Goal: Entertainment & Leisure: Consume media (video, audio)

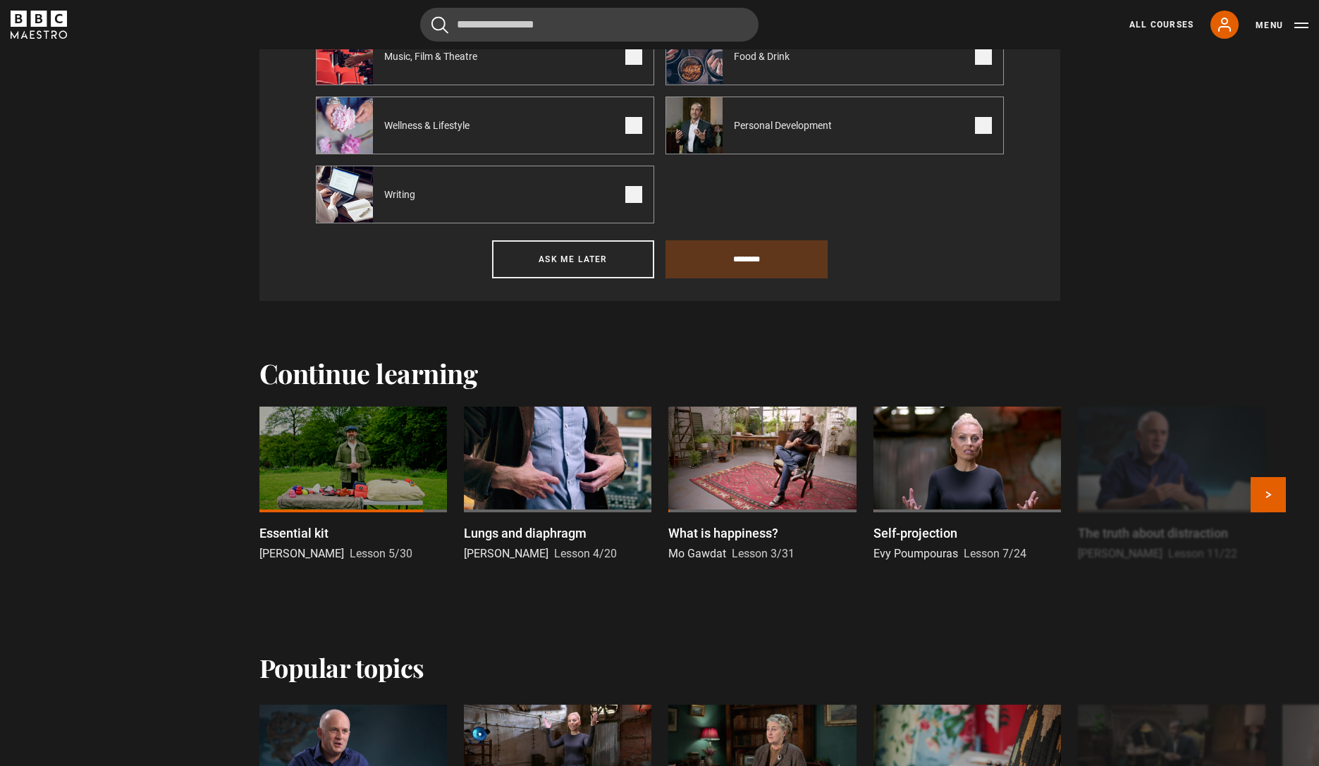
scroll to position [957, 0]
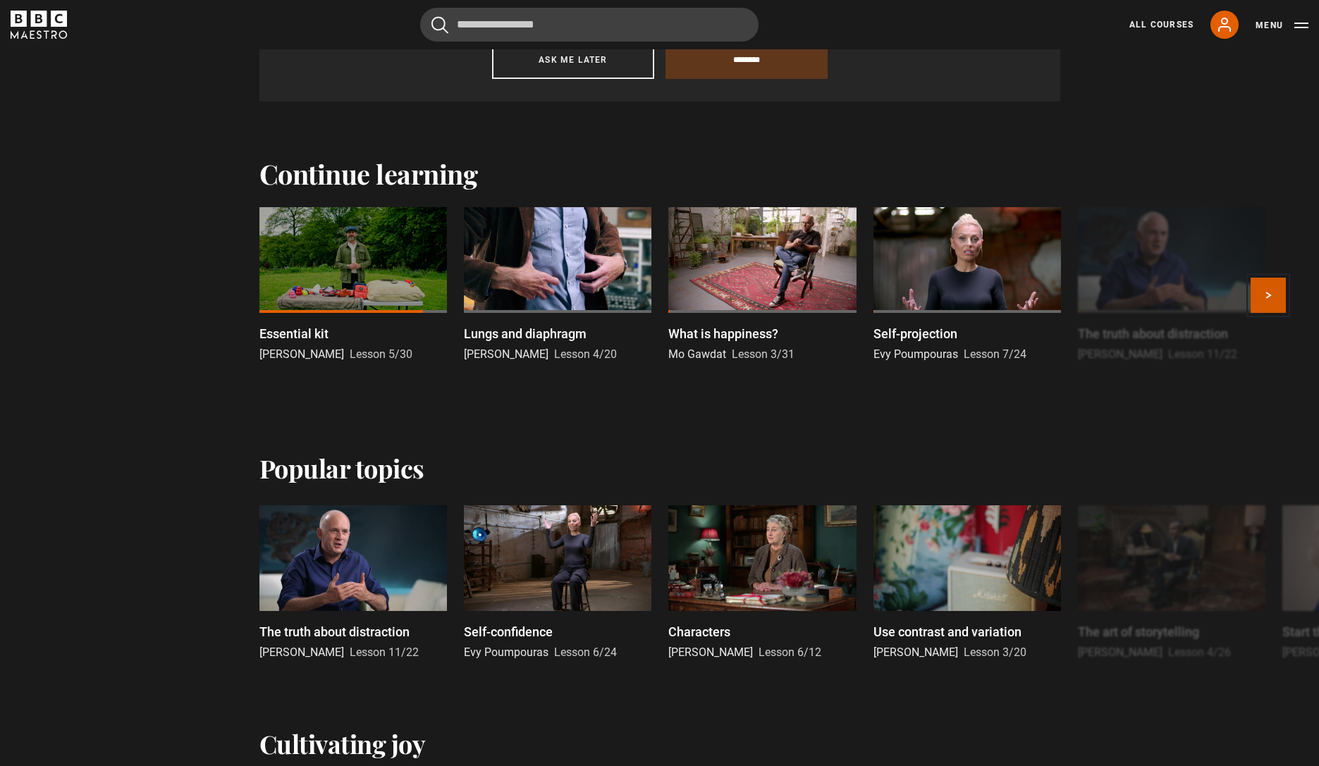
click at [1270, 305] on button "Next" at bounding box center [1268, 295] width 35 height 35
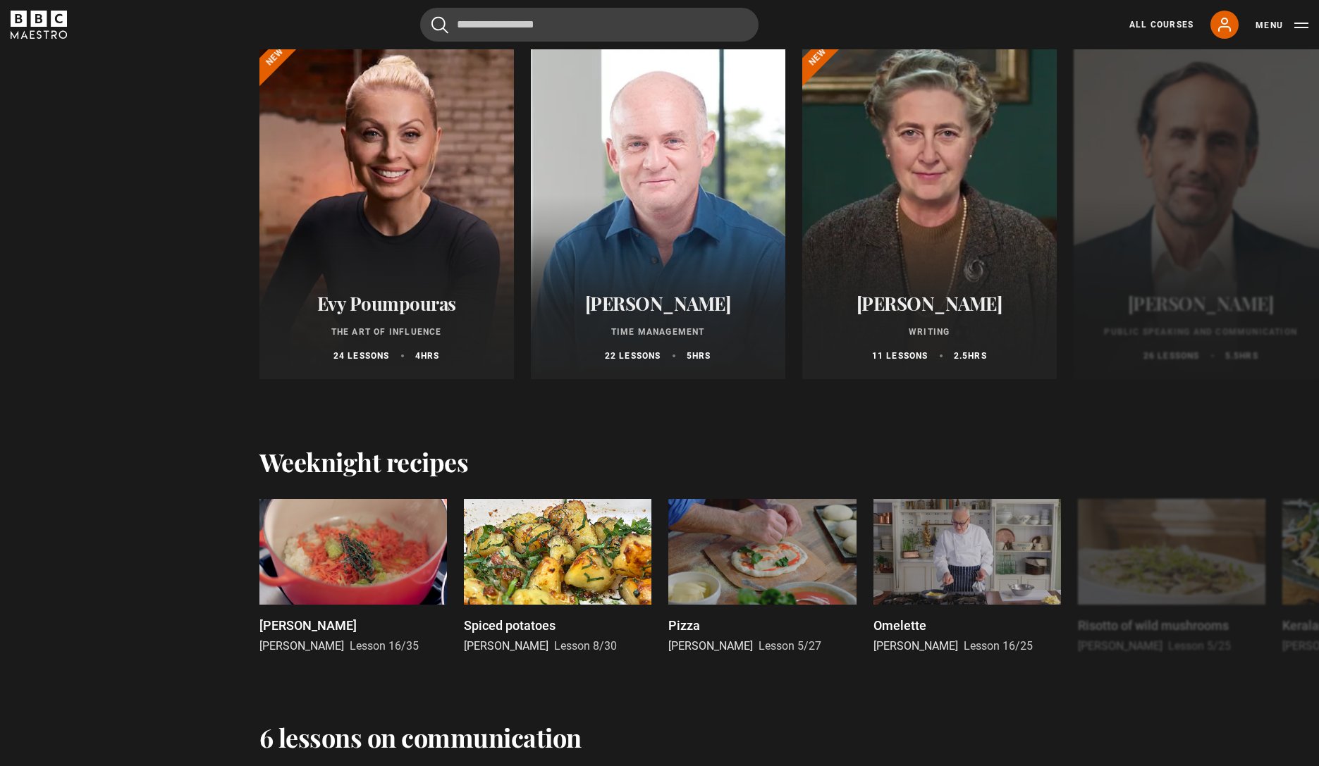
scroll to position [1974, 0]
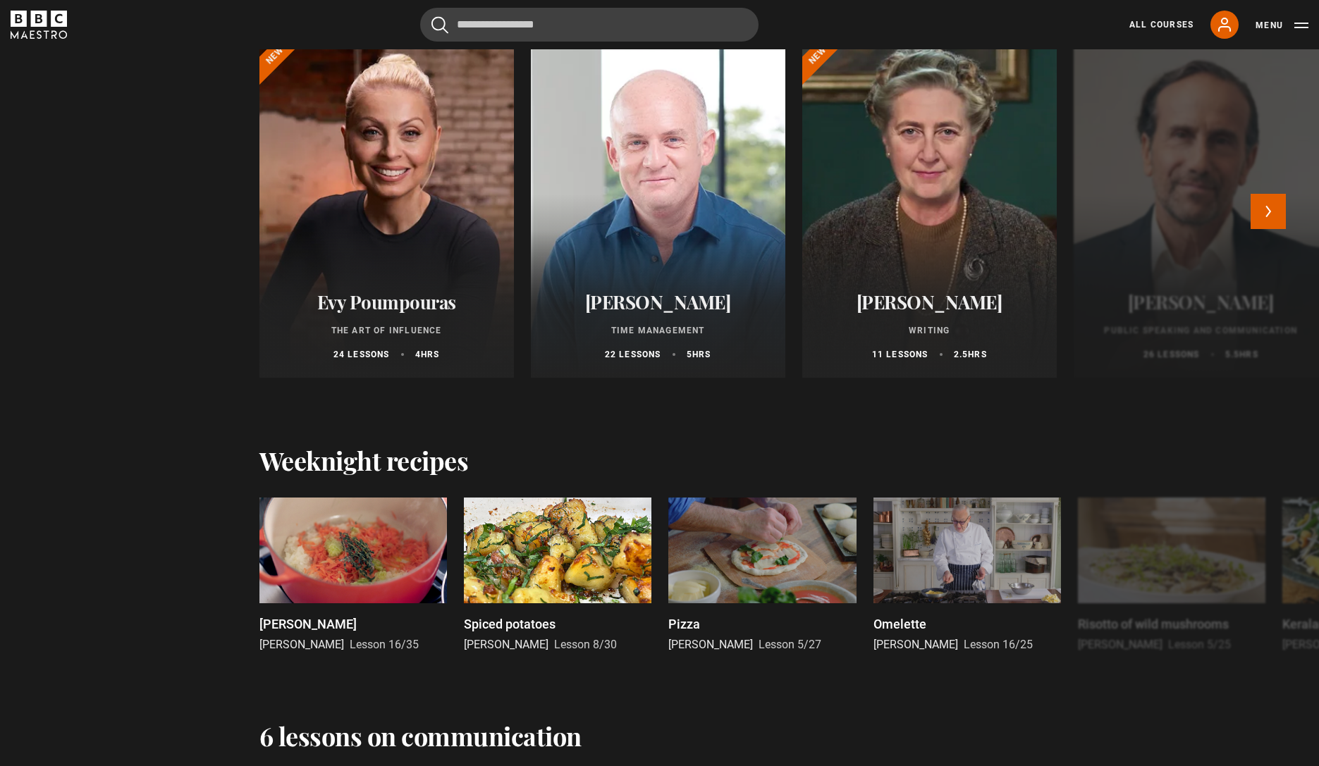
click at [1128, 289] on div "Richard Greene Public Speaking and Communication 26 lessons 5.5 hrs" at bounding box center [1201, 326] width 255 height 104
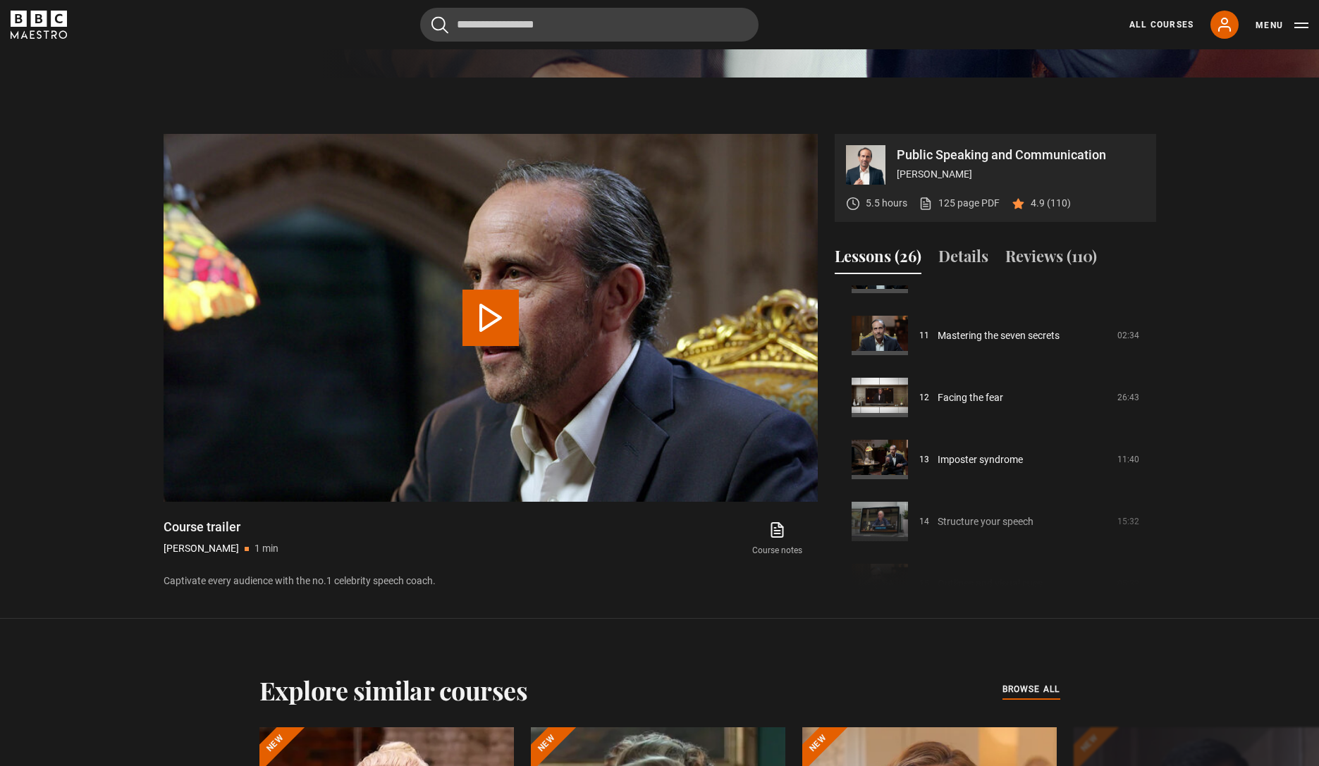
scroll to position [692, 0]
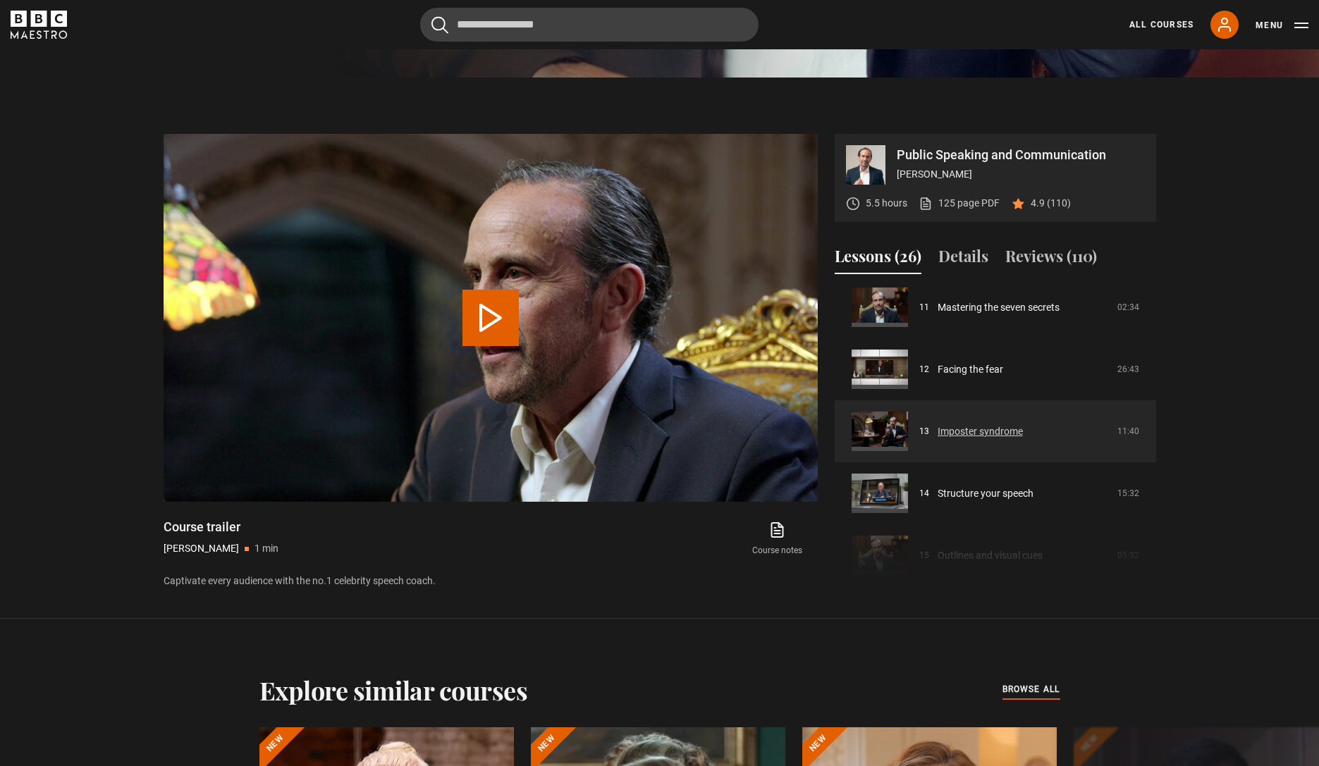
click at [1003, 437] on link "Imposter syndrome" at bounding box center [980, 431] width 85 height 15
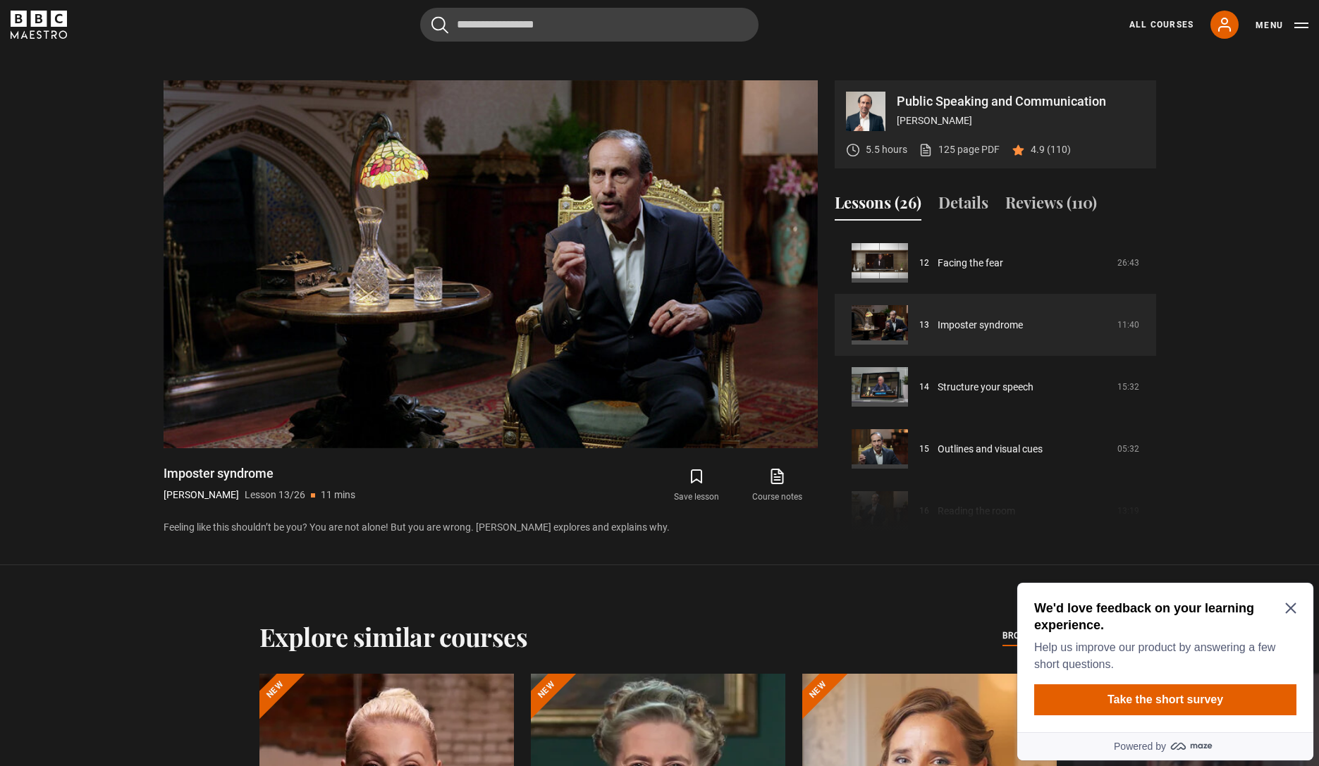
scroll to position [749, 0]
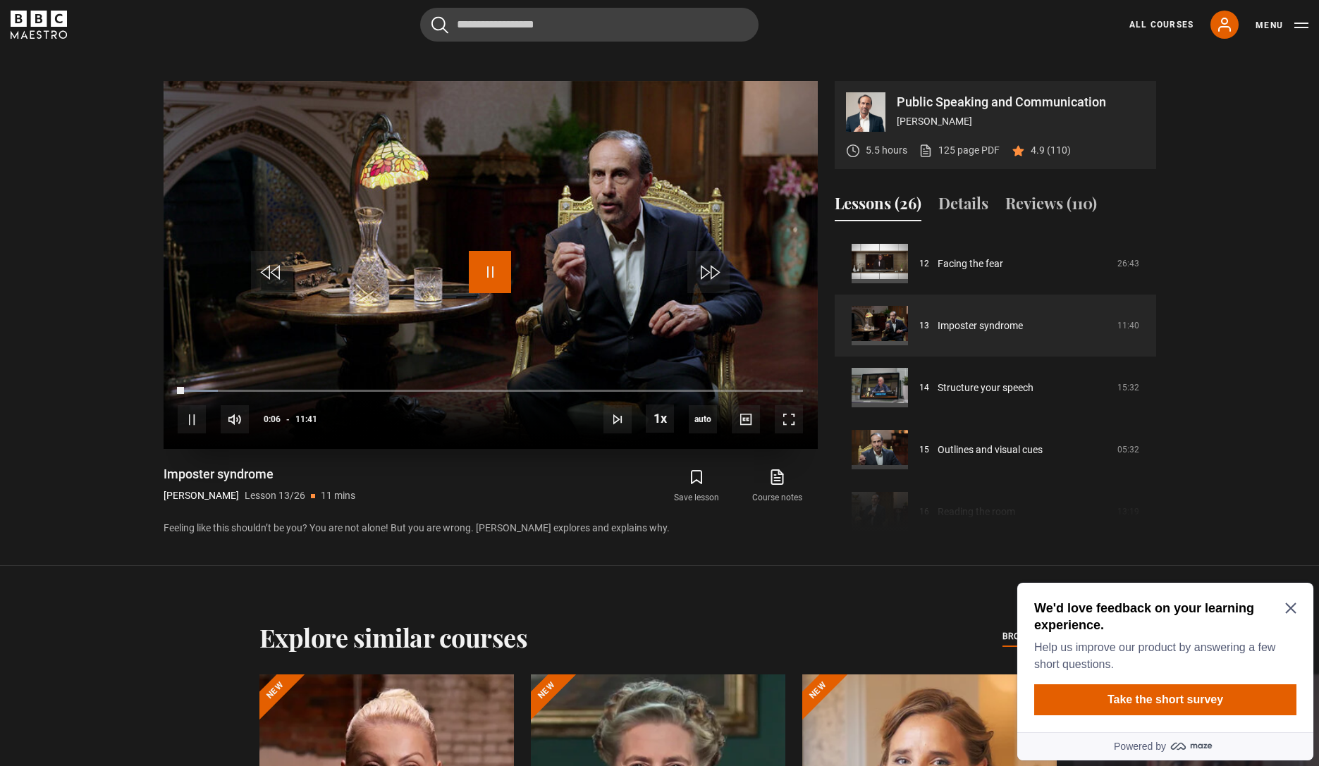
click at [489, 265] on span "Video Player" at bounding box center [490, 272] width 42 height 42
click at [1285, 613] on icon "Close Maze Prompt" at bounding box center [1290, 608] width 11 height 11
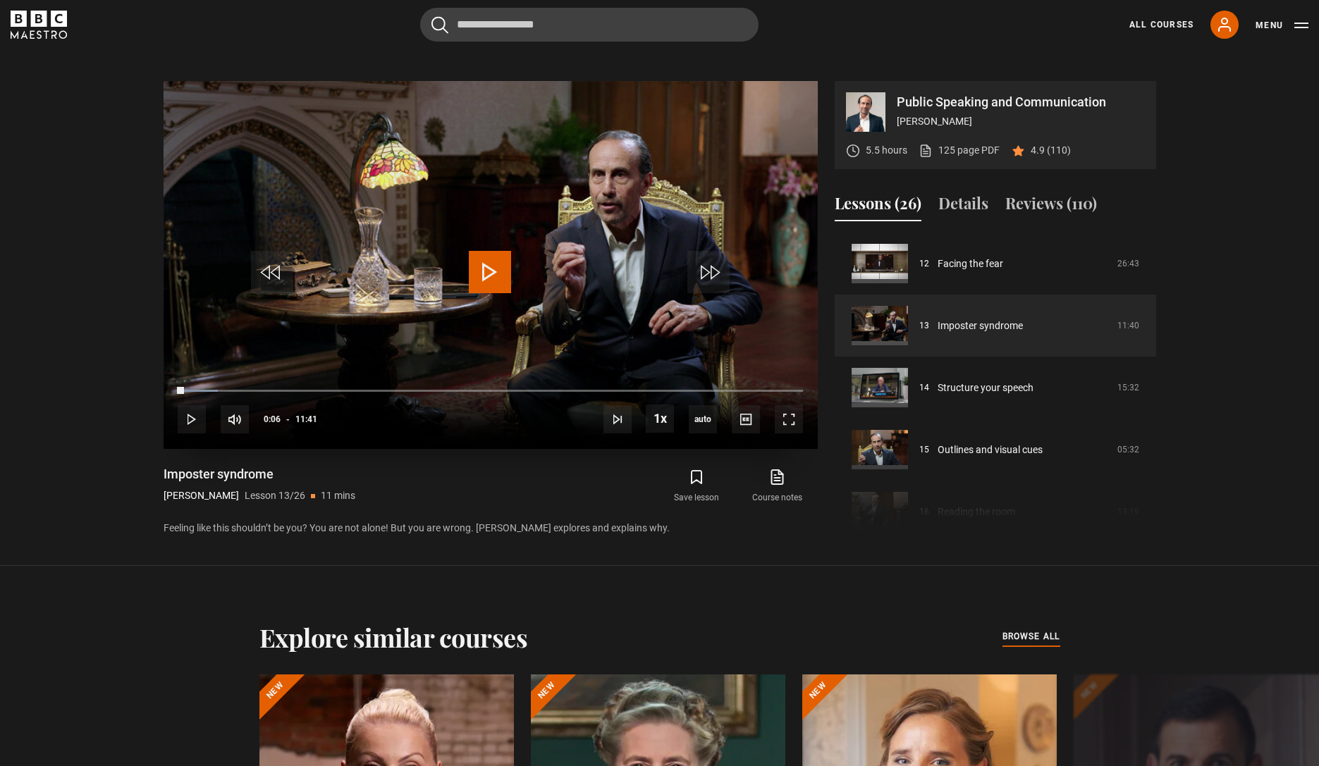
click at [505, 262] on span "Video Player" at bounding box center [490, 272] width 42 height 42
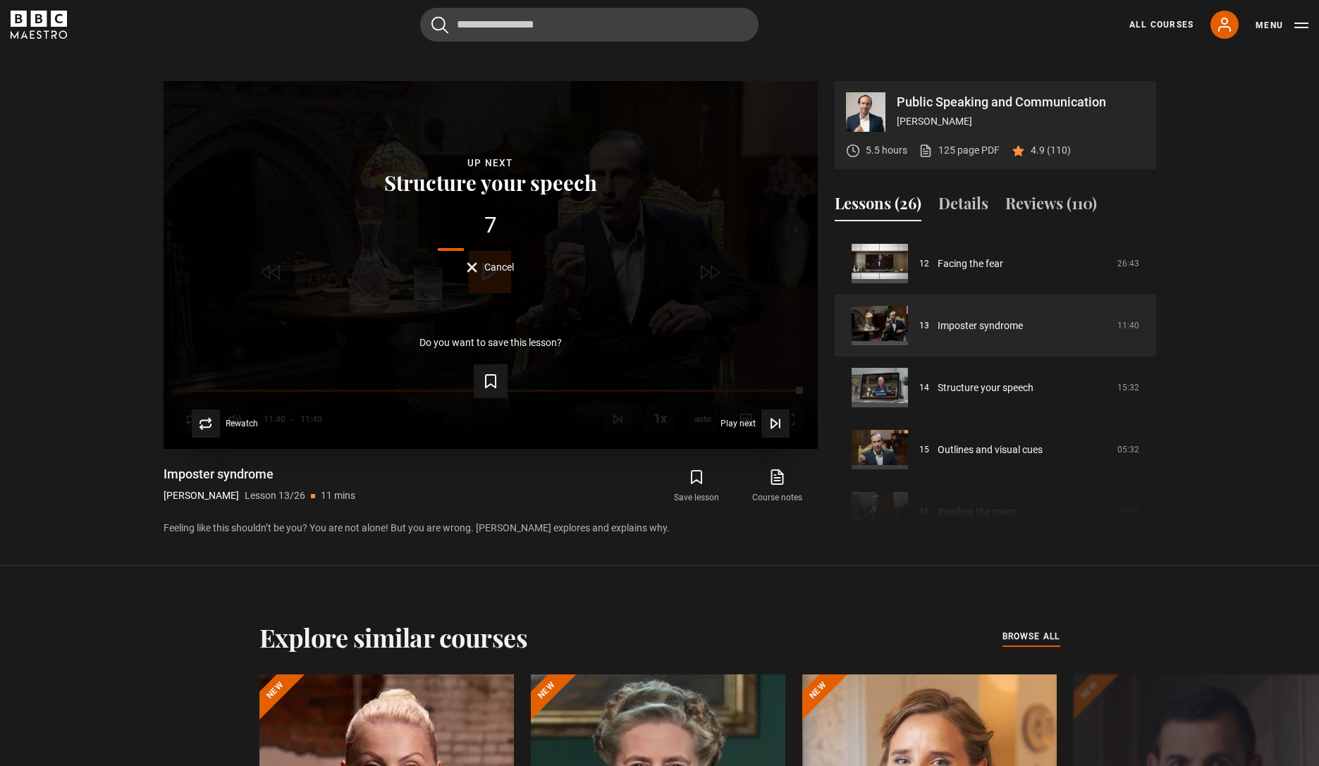
click at [494, 269] on span "Cancel" at bounding box center [499, 267] width 30 height 10
